Goal: Task Accomplishment & Management: Use online tool/utility

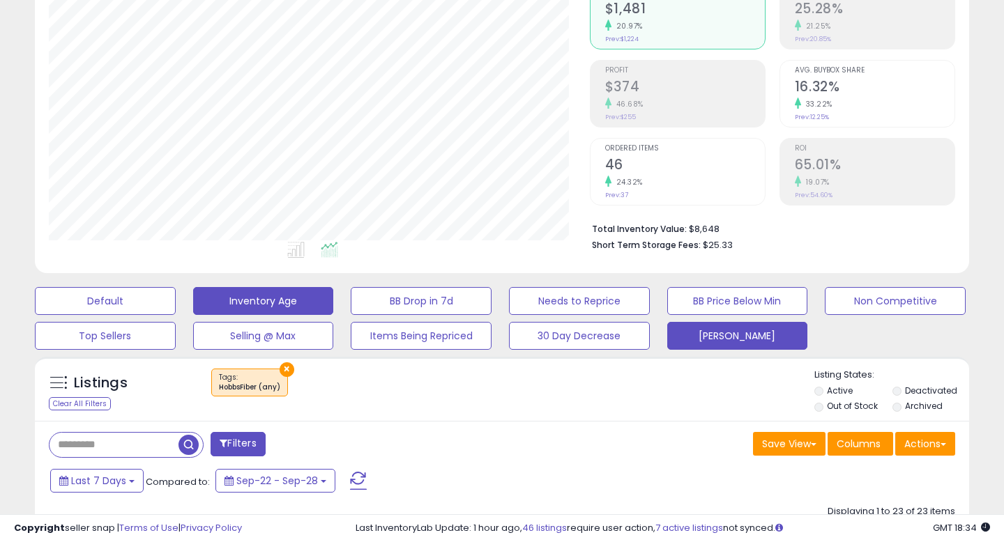
scroll to position [179, 0]
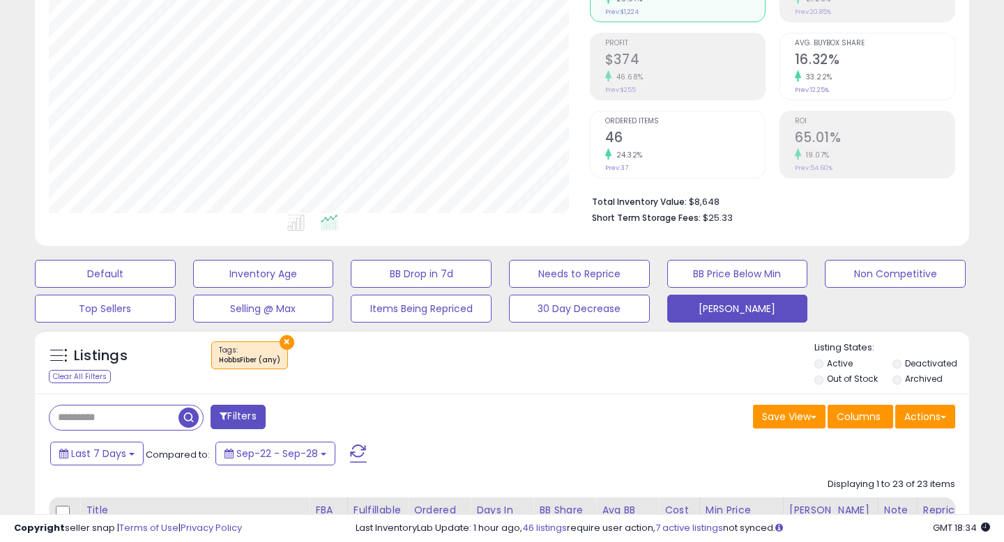
click at [284, 346] on button "×" at bounding box center [286, 342] width 15 height 15
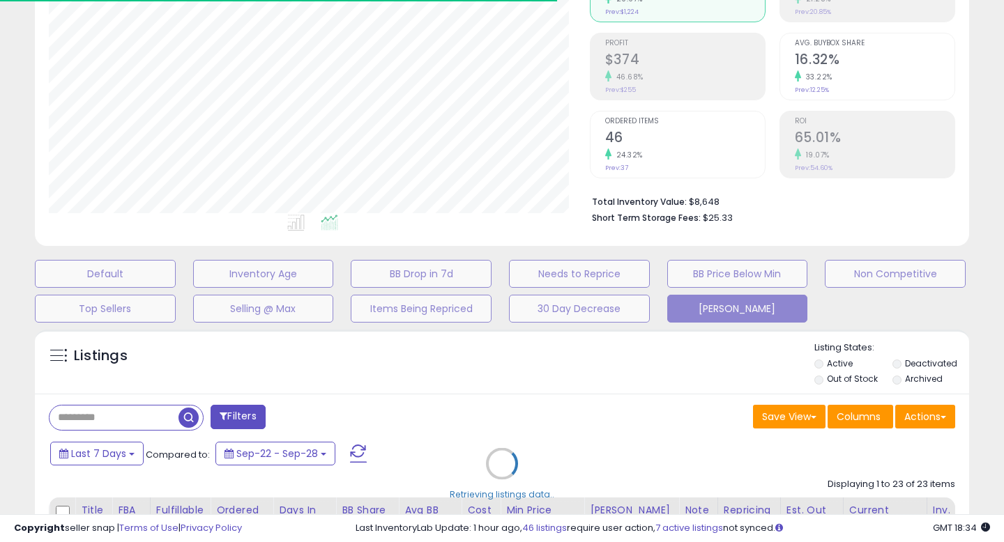
click at [231, 423] on div "Retrieving listings data.." at bounding box center [501, 474] width 955 height 303
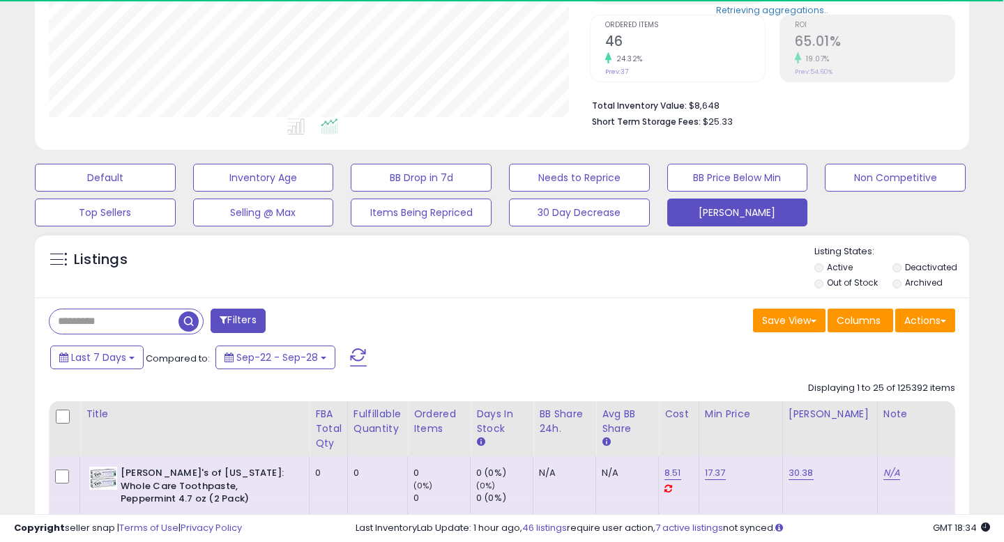
scroll to position [312, 0]
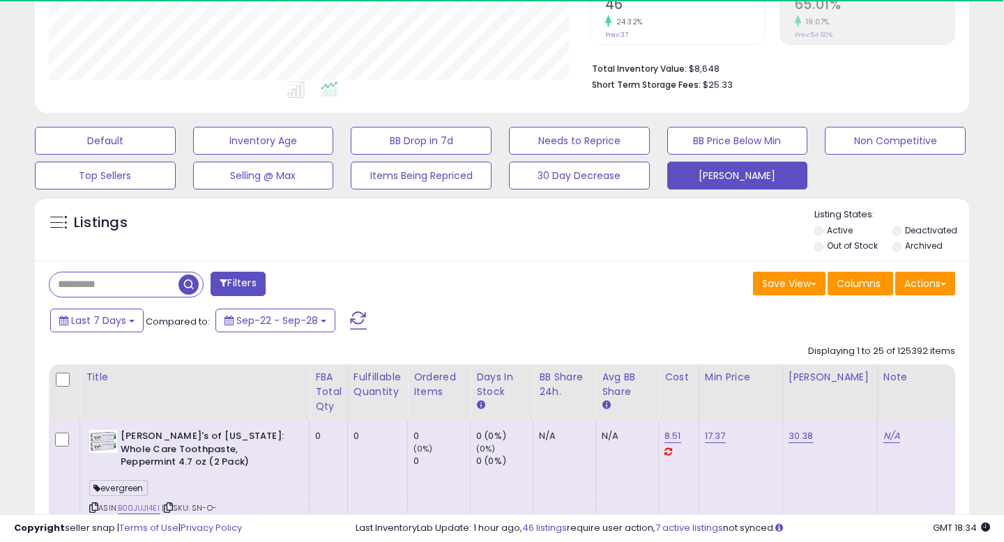
click at [222, 275] on button "Filters" at bounding box center [237, 284] width 54 height 24
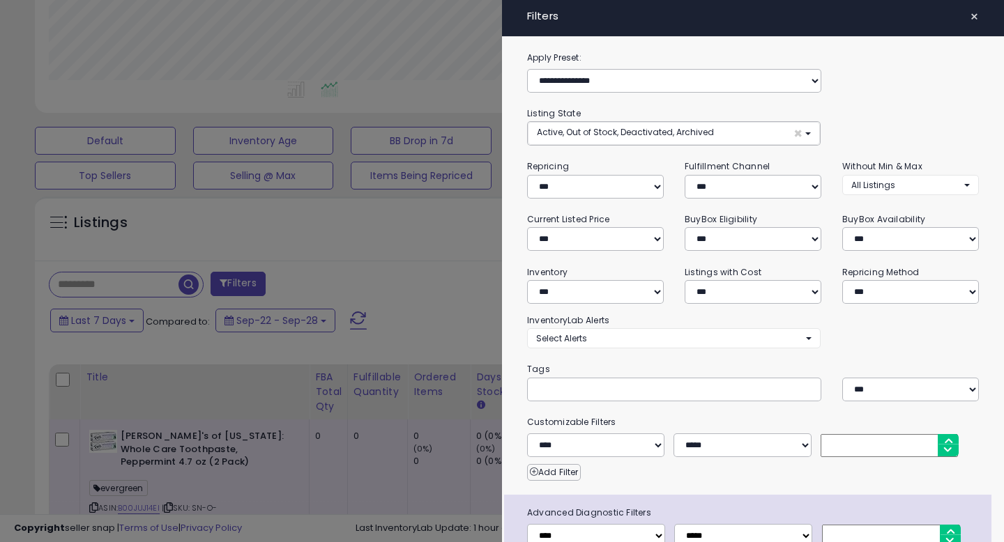
click at [576, 56] on label "Apply Preset:" at bounding box center [752, 57] width 473 height 15
click at [388, 252] on div at bounding box center [502, 271] width 1004 height 542
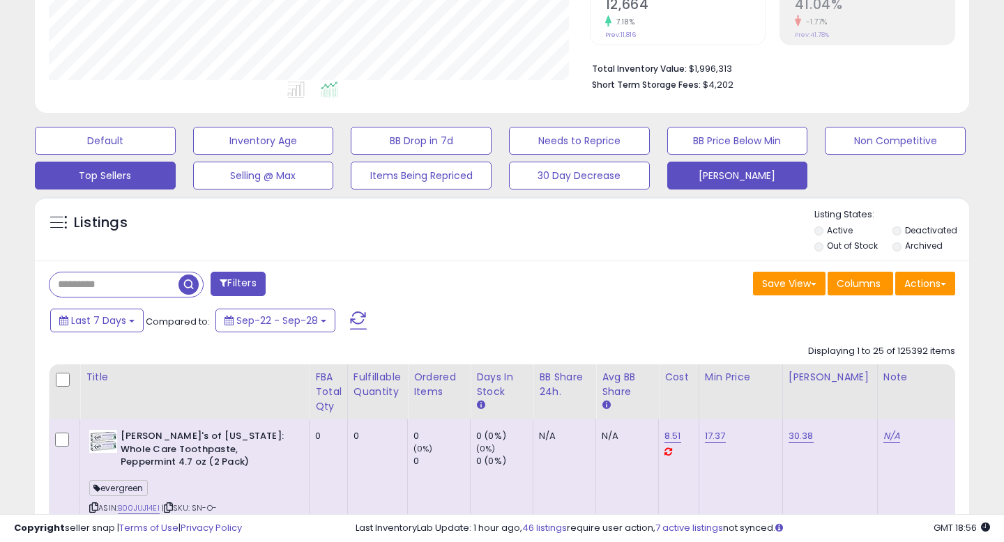
click at [117, 180] on button "Top Sellers" at bounding box center [105, 176] width 141 height 28
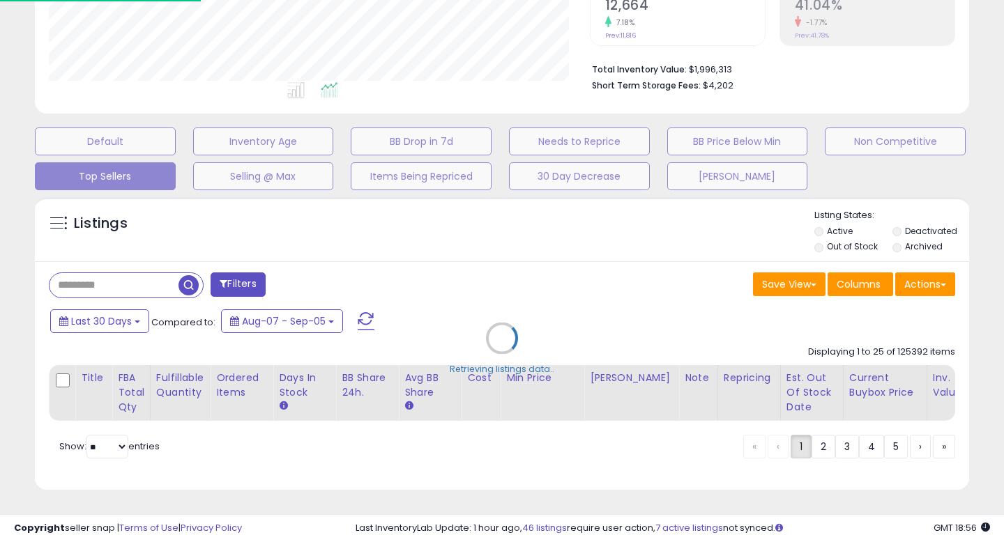
scroll to position [312, 0]
select select "**"
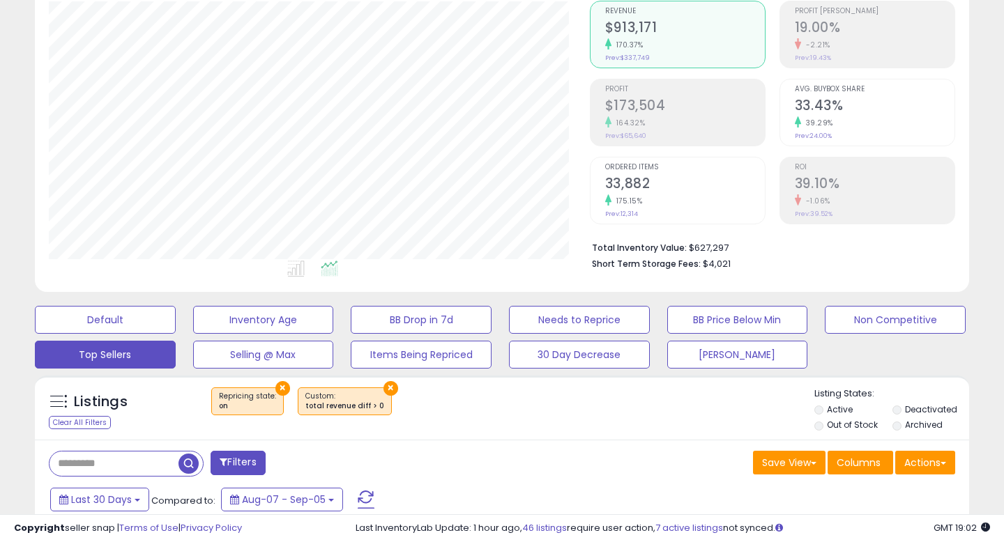
scroll to position [151, 0]
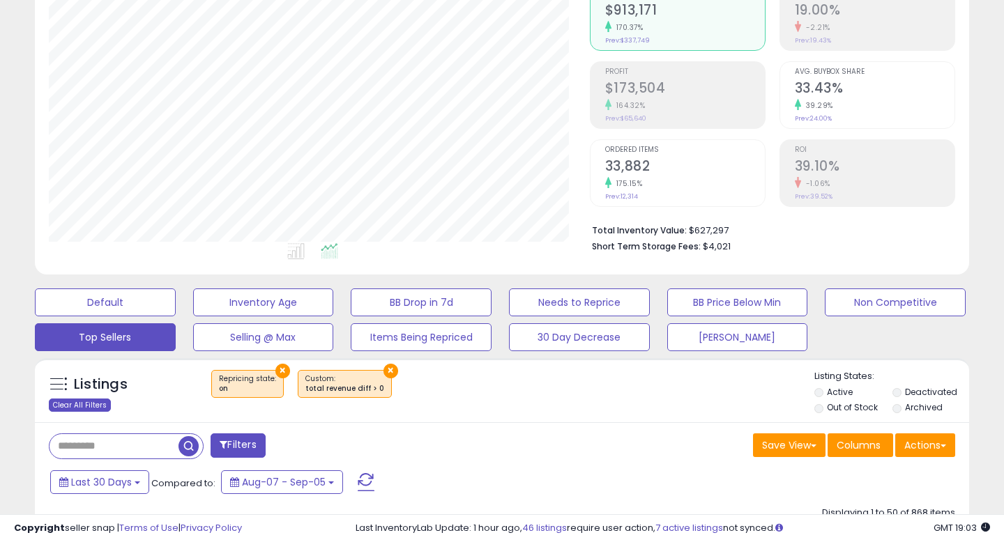
click at [79, 404] on div "Clear All Filters" at bounding box center [80, 405] width 62 height 13
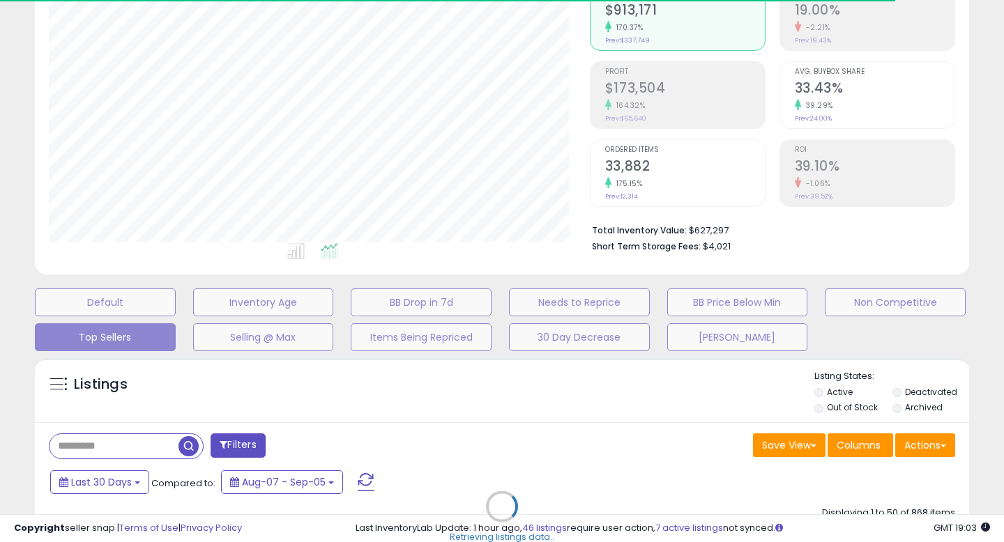
click at [124, 440] on div "Retrieving listings data.." at bounding box center [501, 517] width 955 height 332
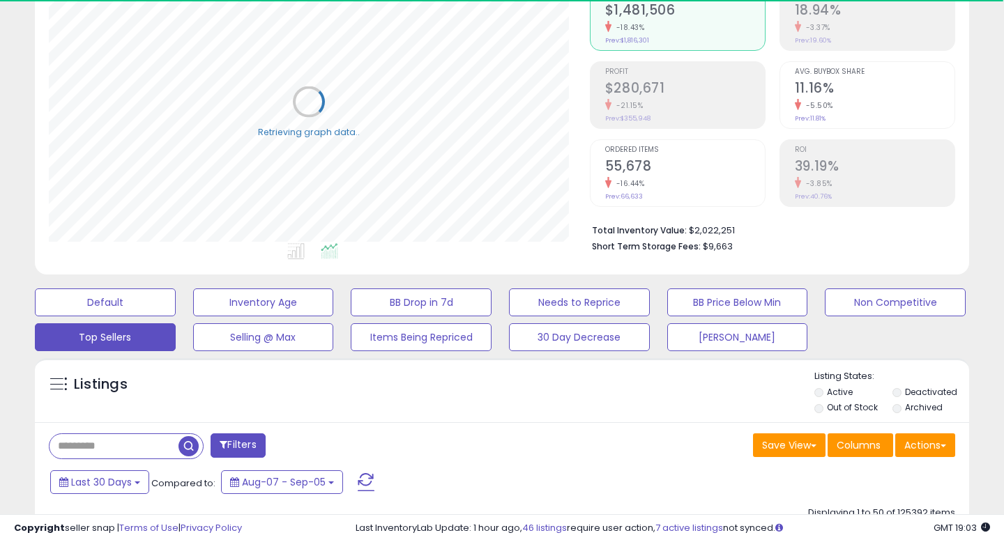
click at [108, 438] on input "text" at bounding box center [113, 446] width 129 height 24
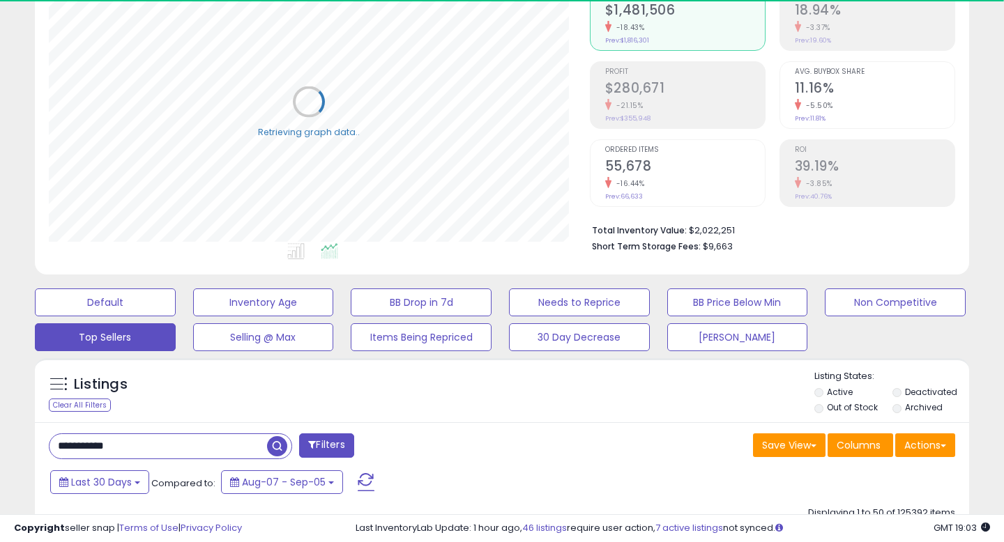
type input "**********"
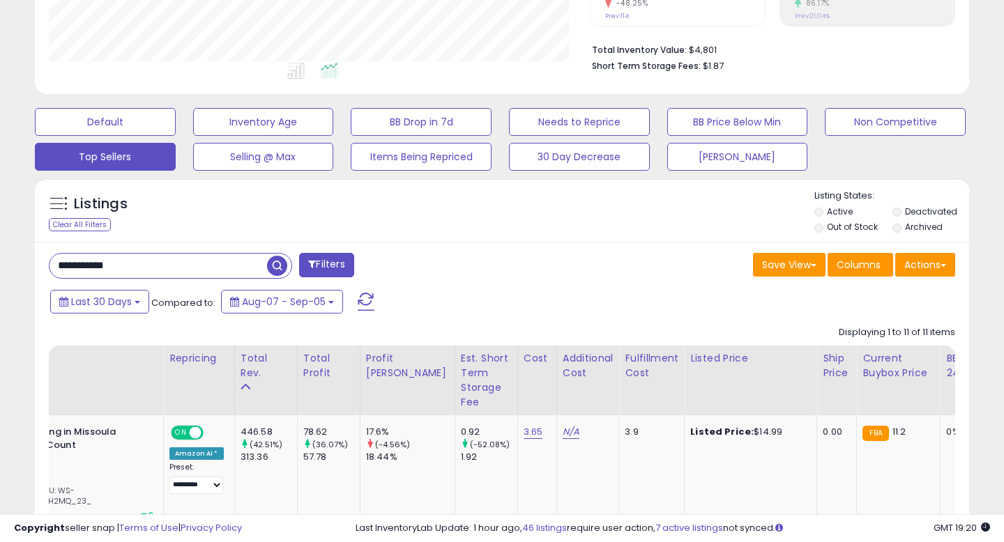
scroll to position [287, 0]
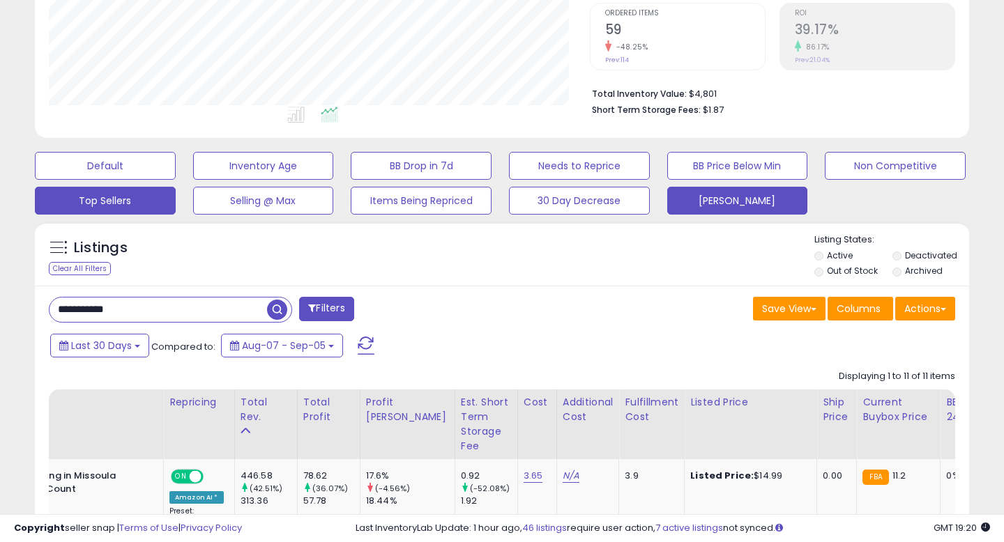
click at [697, 202] on button "[PERSON_NAME]" at bounding box center [737, 201] width 141 height 28
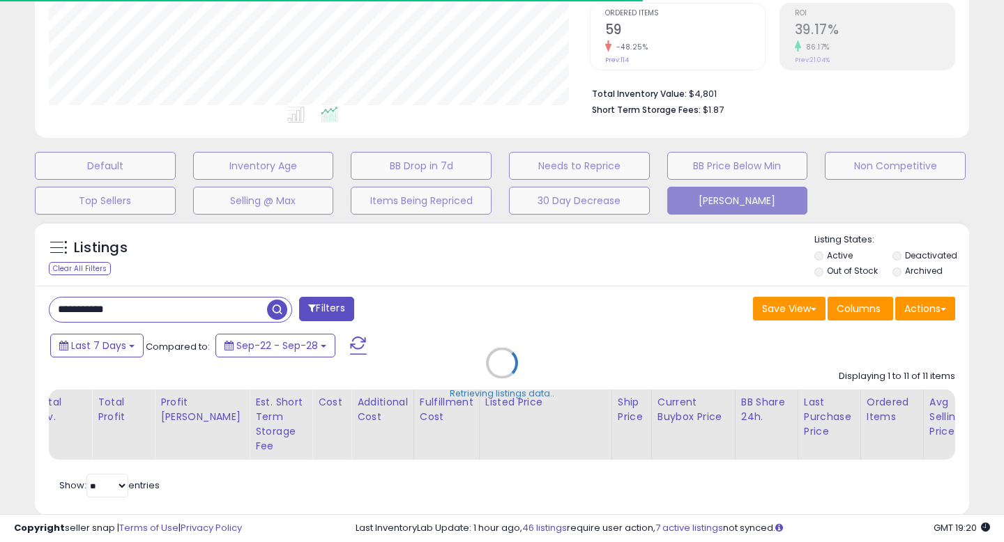
select select "**"
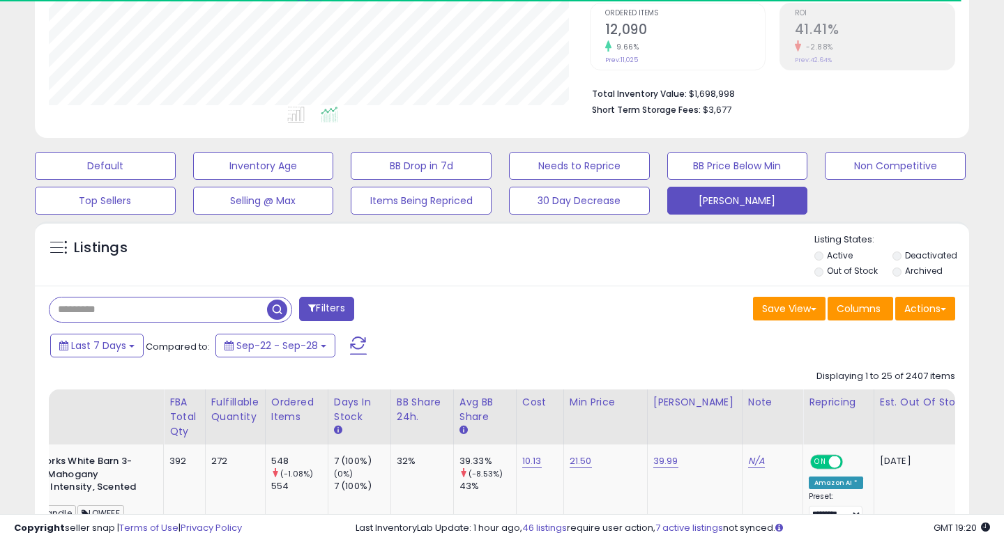
click at [139, 309] on input "text" at bounding box center [157, 310] width 217 height 24
type input "**********"
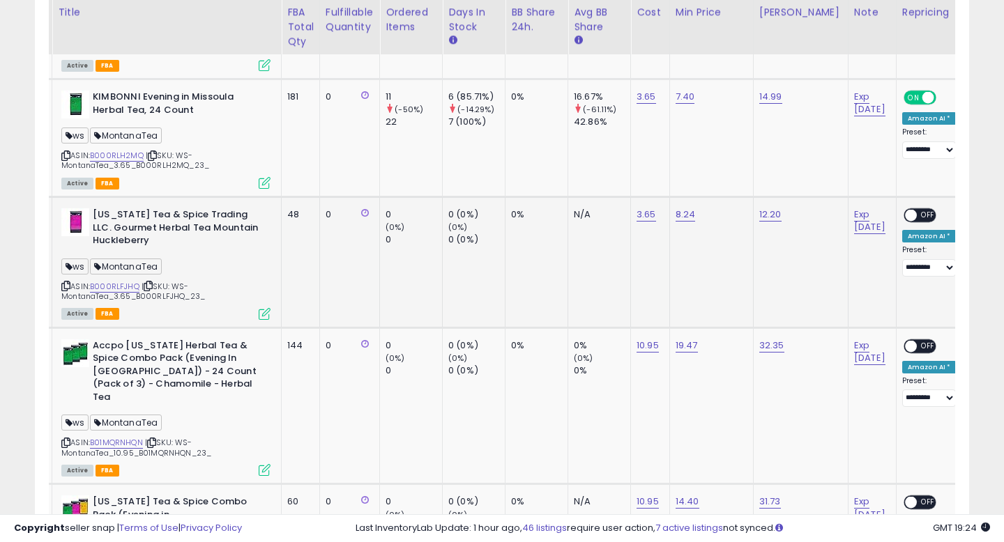
scroll to position [0, 7]
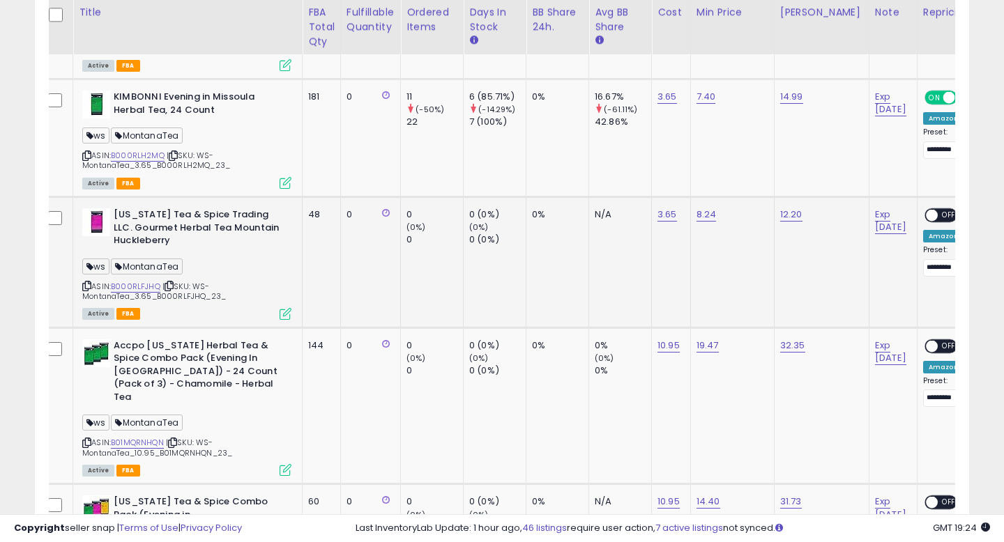
click at [91, 282] on icon at bounding box center [86, 286] width 9 height 8
